Goal: Check status: Check status

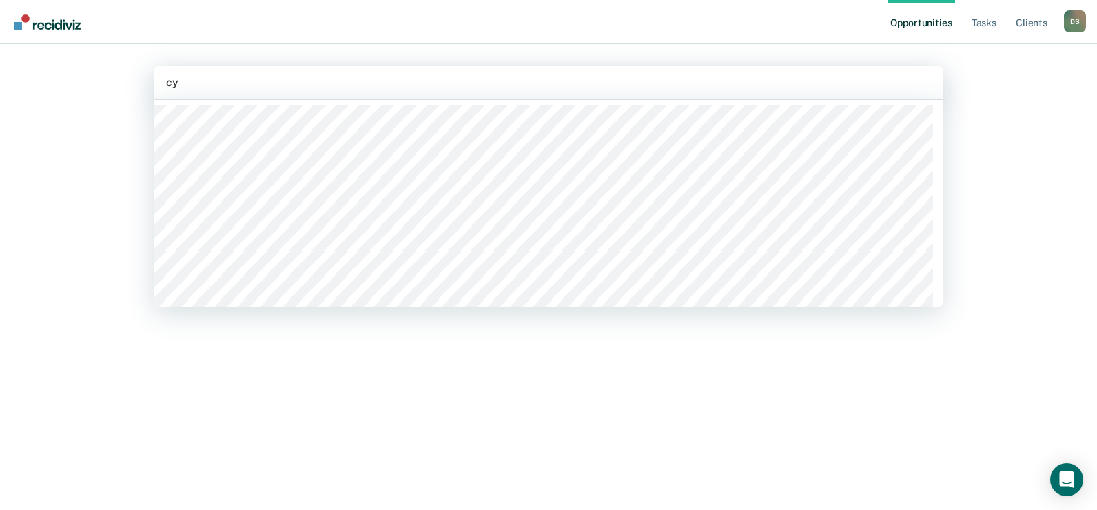
type input "cyn"
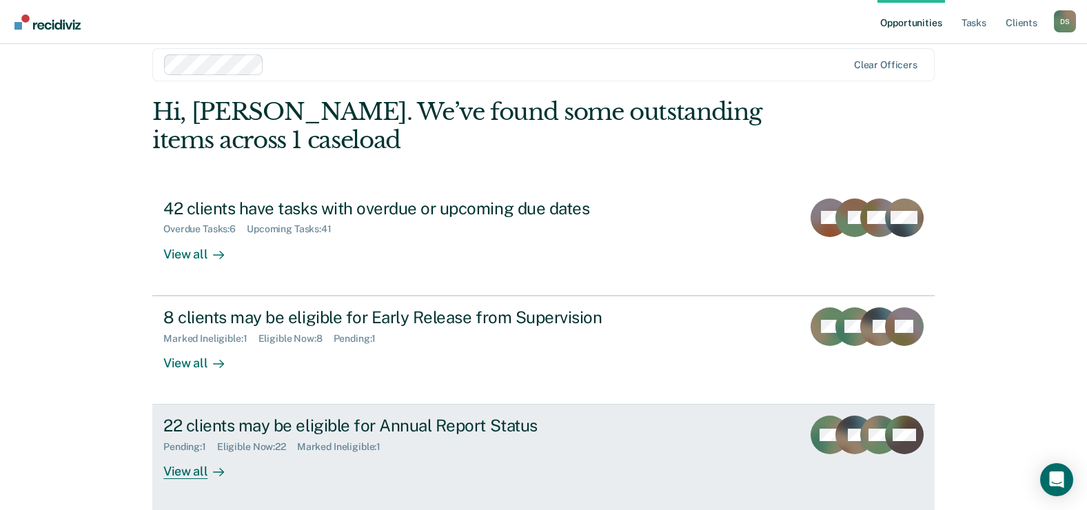
scroll to position [21, 0]
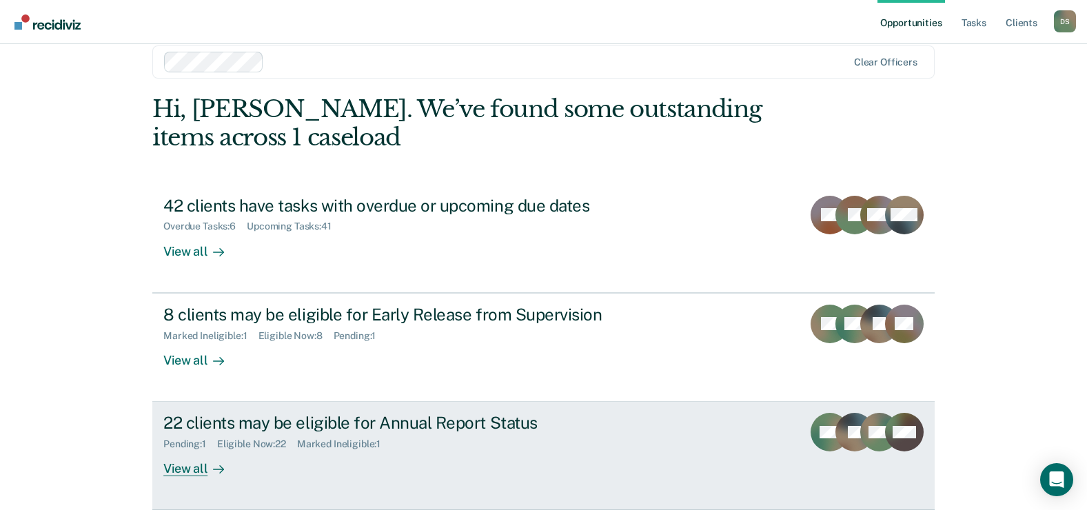
click at [420, 425] on div "22 clients may be eligible for Annual Report Status" at bounding box center [405, 423] width 484 height 20
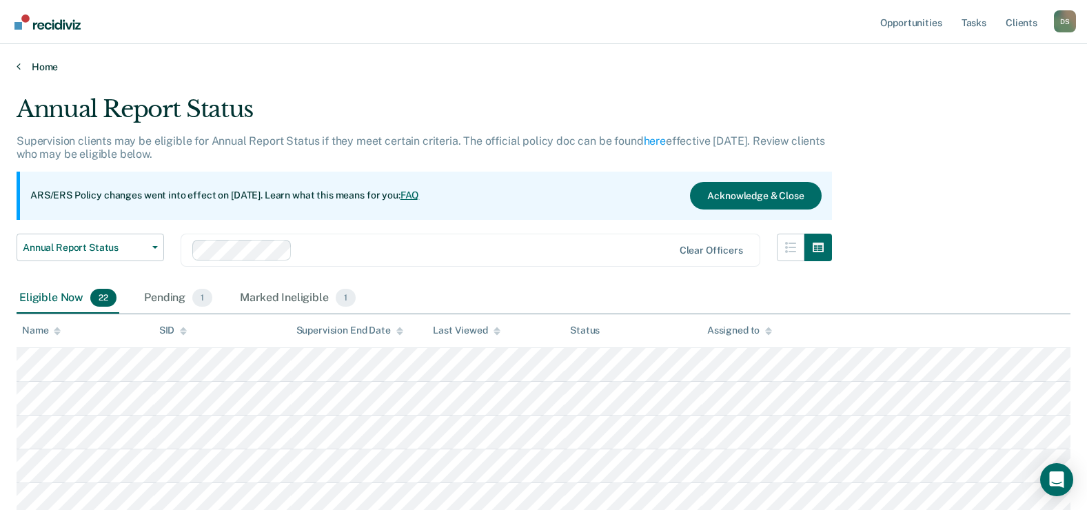
click at [40, 65] on link "Home" at bounding box center [544, 67] width 1054 height 12
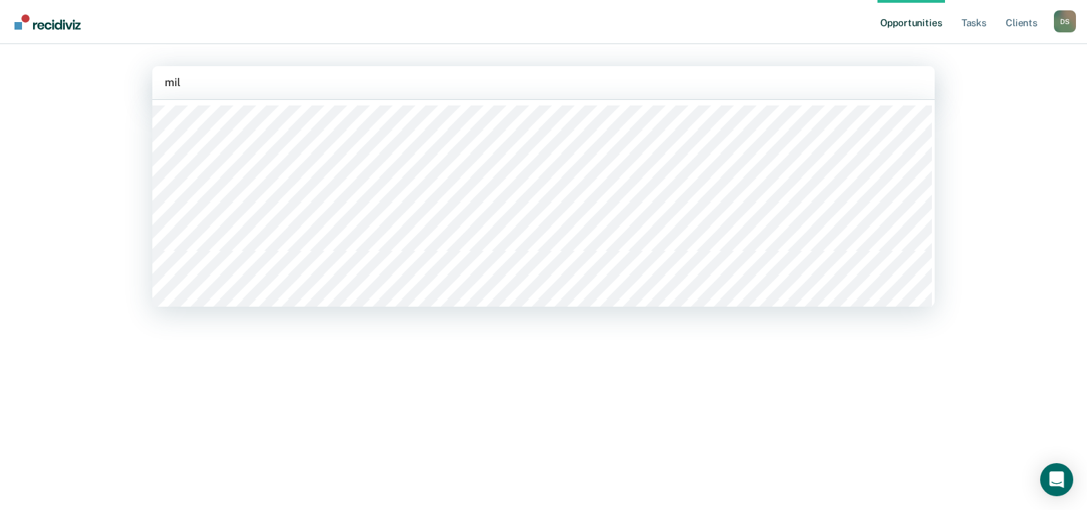
type input "mill"
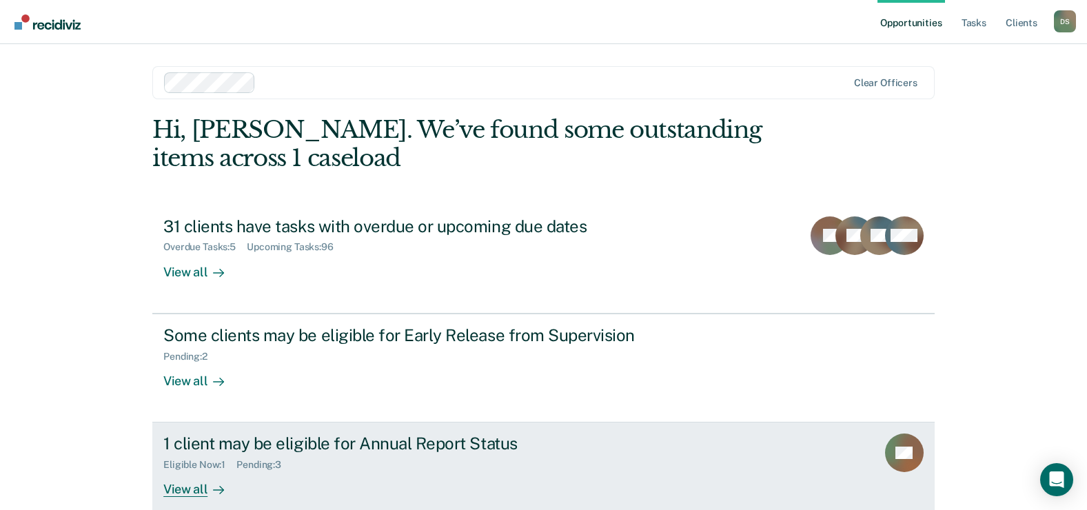
click at [361, 447] on div "1 client may be eligible for Annual Report Status" at bounding box center [405, 444] width 484 height 20
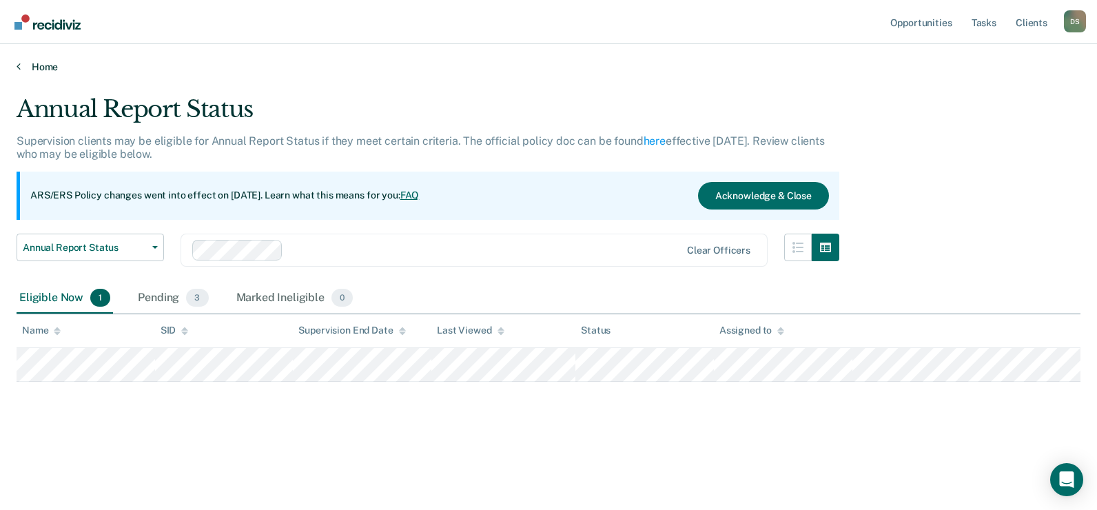
click at [41, 70] on link "Home" at bounding box center [549, 67] width 1064 height 12
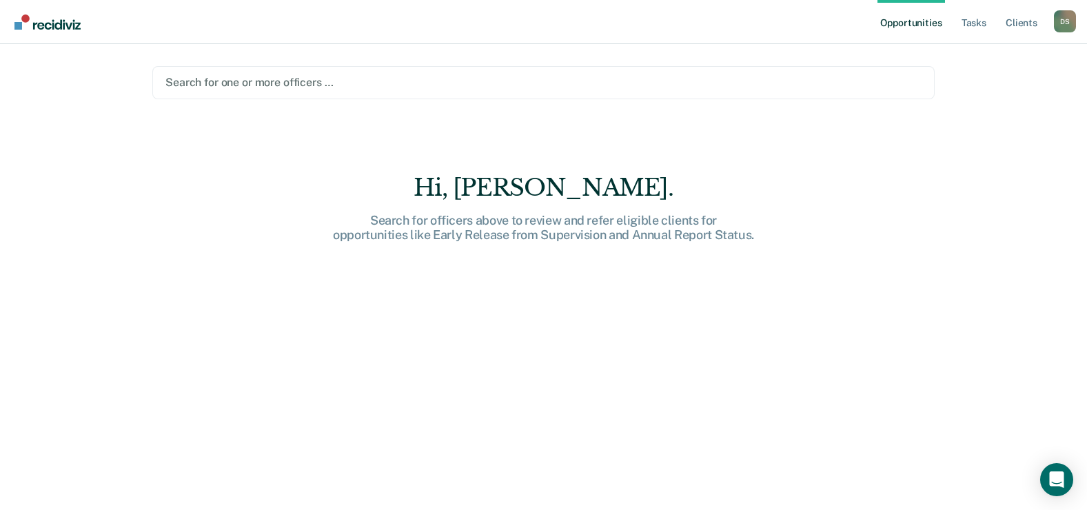
click at [237, 88] on div at bounding box center [543, 82] width 756 height 16
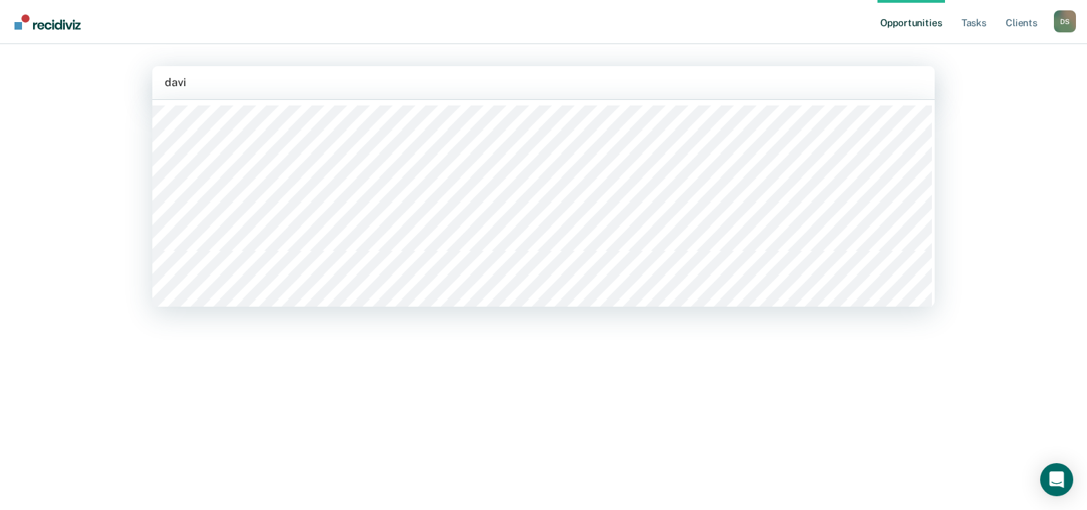
type input "david"
